Goal: Information Seeking & Learning: Find specific page/section

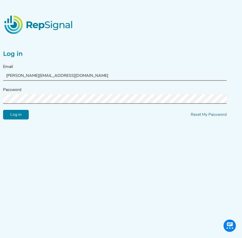
click at [24, 116] on input "Log in" at bounding box center [16, 115] width 26 height 10
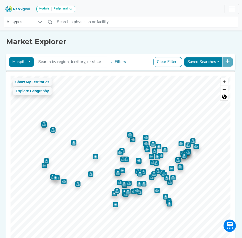
click at [28, 61] on button "Hospital" at bounding box center [21, 62] width 25 height 10
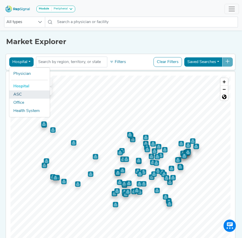
click at [19, 95] on link "ASC" at bounding box center [29, 95] width 41 height 8
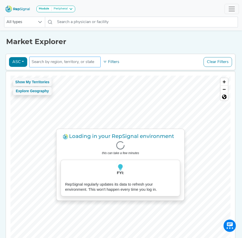
click at [56, 63] on input "text" at bounding box center [65, 62] width 67 height 6
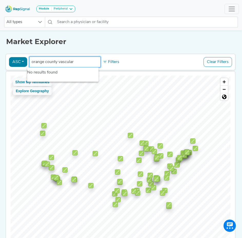
type input "orange county vascular"
click at [20, 61] on button "ASC" at bounding box center [18, 62] width 18 height 10
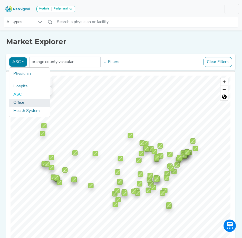
click at [15, 105] on link "Office" at bounding box center [29, 103] width 41 height 8
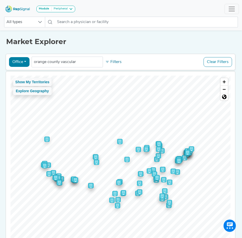
click at [148, 63] on div "Office Physician Hospital ASC Office Health System orange county vascular No re…" at bounding box center [120, 62] width 225 height 12
click at [242, 239] on html "Module Peripheral Bariatric Coronary MIS Balloon Procedures Peripheral Home Exp…" at bounding box center [121, 230] width 242 height 460
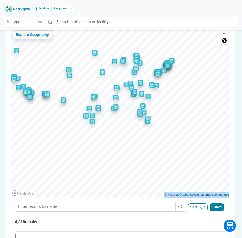
click at [43, 21] on div at bounding box center [40, 22] width 10 height 10
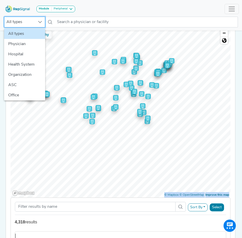
scroll to position [56, 4]
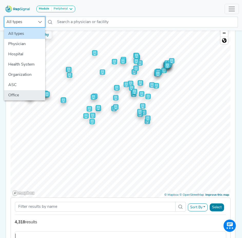
click at [22, 98] on li "Office" at bounding box center [24, 95] width 41 height 10
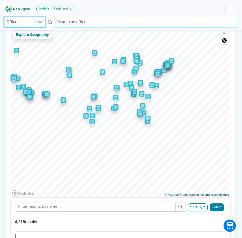
click at [80, 24] on input "text" at bounding box center [146, 22] width 183 height 11
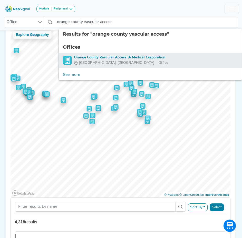
click at [88, 58] on div "Orange County Vascular Access, A Medical Corporation" at bounding box center [121, 57] width 94 height 5
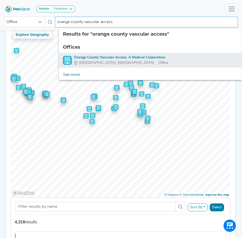
type input "Orange County Vascular Access, A Medical Corporation"
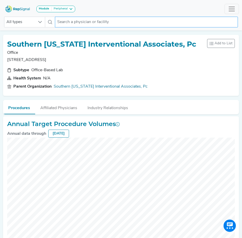
click at [71, 24] on input "text" at bounding box center [146, 22] width 183 height 11
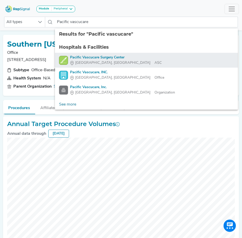
click at [97, 56] on div "Pacific Vascucare Surgery Center" at bounding box center [116, 57] width 92 height 5
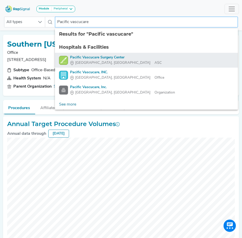
type input "Pacific Vascucare Surgery Center"
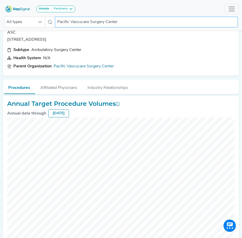
scroll to position [51, 0]
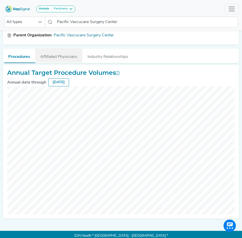
click at [69, 57] on button "Affiliated Physicians" at bounding box center [58, 56] width 47 height 14
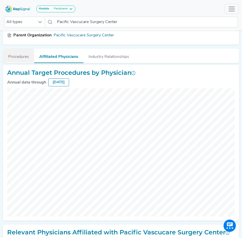
click at [17, 58] on button "Procedures" at bounding box center [18, 56] width 31 height 14
